Goal: Task Accomplishment & Management: Manage account settings

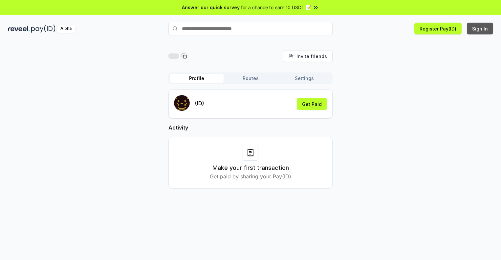
click at [480, 29] on button "Sign In" at bounding box center [480, 29] width 26 height 12
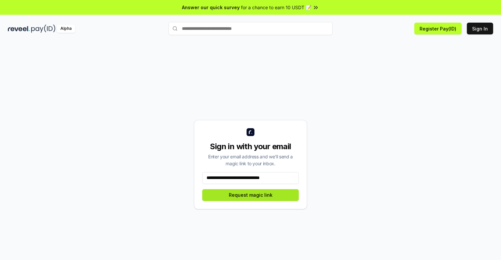
type input "**********"
click at [251, 195] on button "Request magic link" at bounding box center [250, 196] width 97 height 12
